Goal: Navigation & Orientation: Find specific page/section

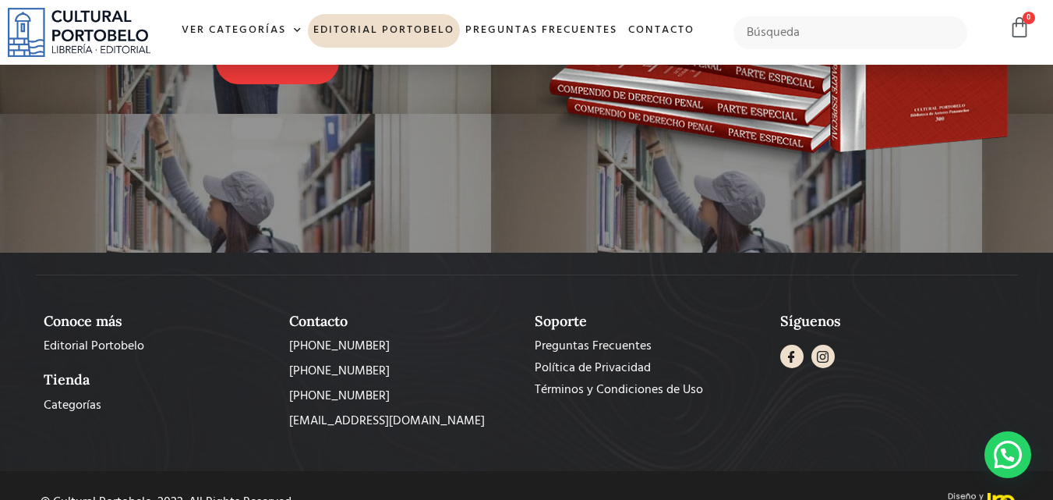
scroll to position [1447, 0]
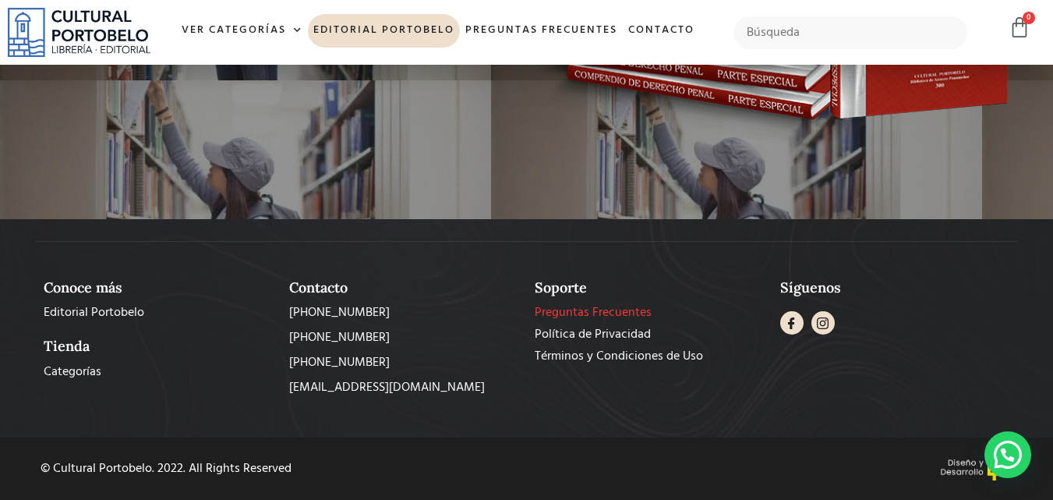
click at [562, 313] on span "Preguntas Frecuentes" at bounding box center [593, 312] width 117 height 19
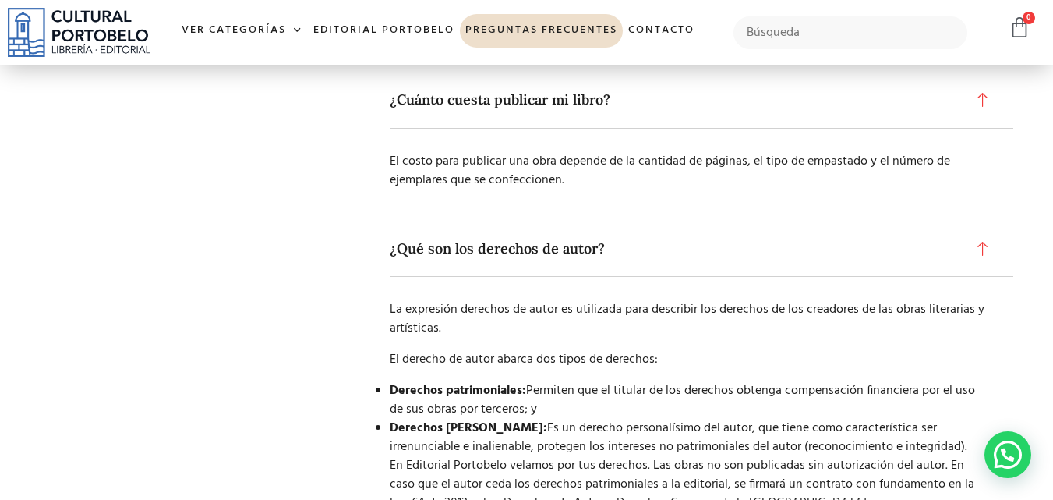
scroll to position [1684, 0]
